Goal: Find specific page/section

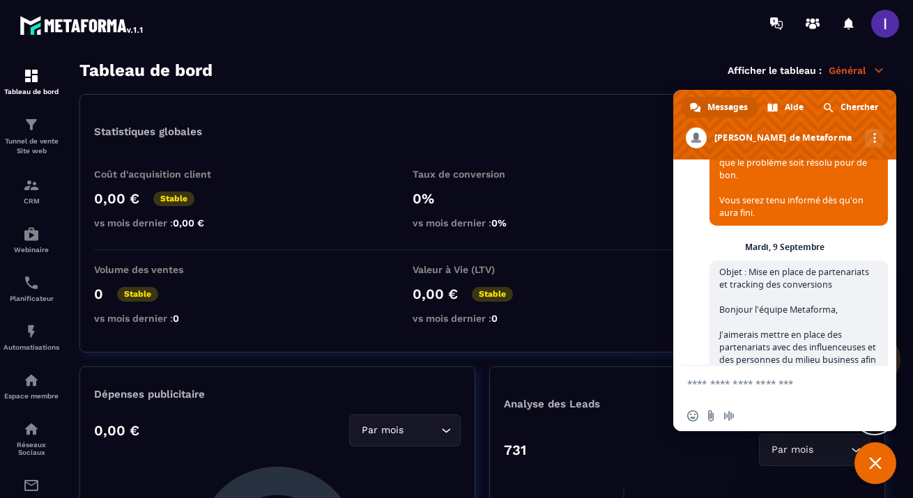
scroll to position [2186, 0]
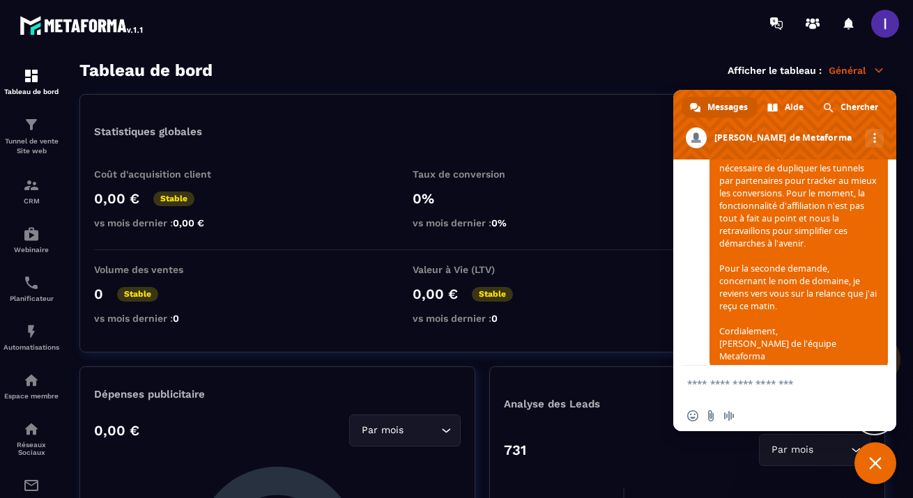
click at [639, 50] on section "Tableau de bord Tunnel de vente Site web CRM Webinaire Planificateur Automatisa…" at bounding box center [456, 280] width 913 height 466
click at [878, 463] on span "Fermer le chat" at bounding box center [875, 463] width 13 height 13
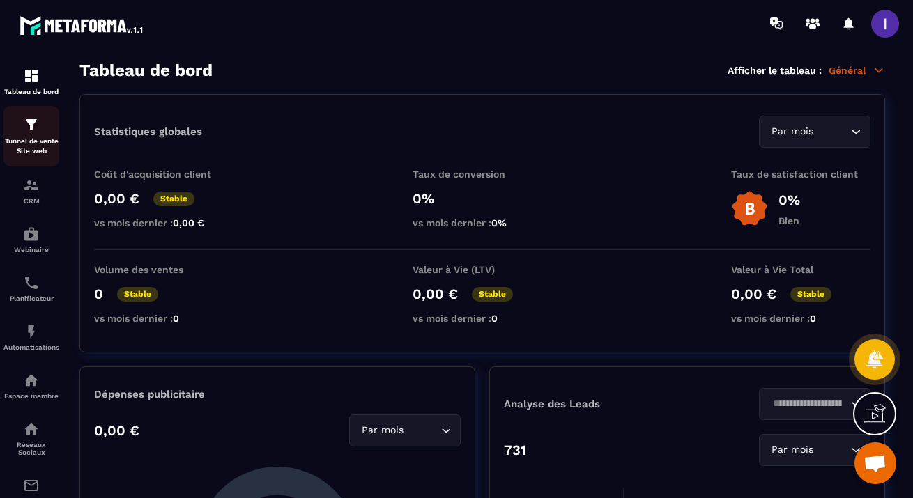
click at [30, 136] on div "Tunnel de vente Site web" at bounding box center [31, 136] width 56 height 40
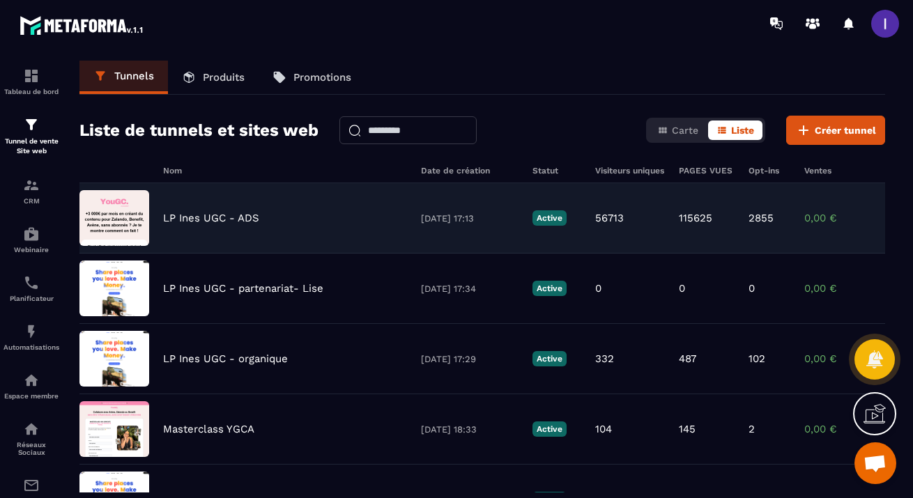
click at [227, 219] on p "LP Ines UGC - ADS" at bounding box center [211, 218] width 96 height 13
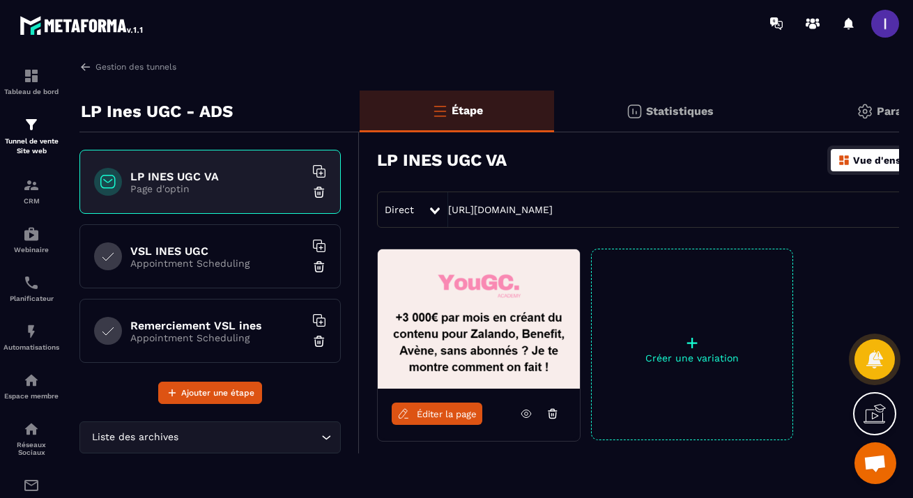
click at [468, 414] on span "Éditer la page" at bounding box center [447, 414] width 60 height 10
